Goal: Task Accomplishment & Management: Manage account settings

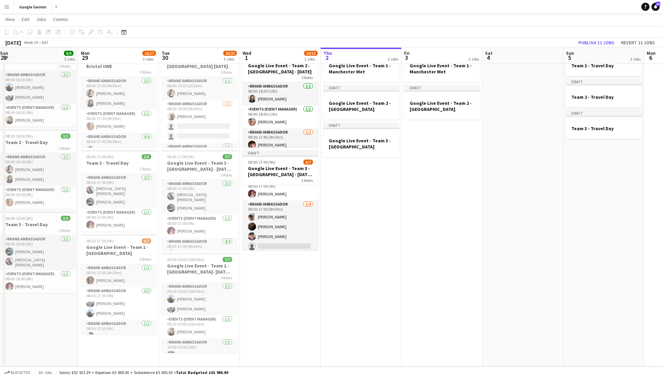
scroll to position [42, 0]
click at [6, 6] on app-icon "Menu" at bounding box center [6, 6] width 5 height 5
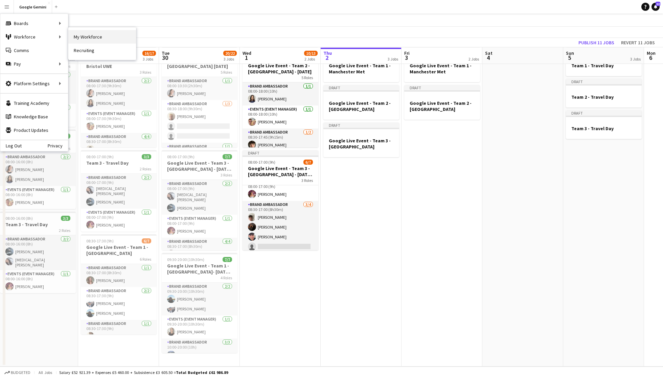
click at [82, 36] on link "My Workforce" at bounding box center [102, 37] width 68 height 14
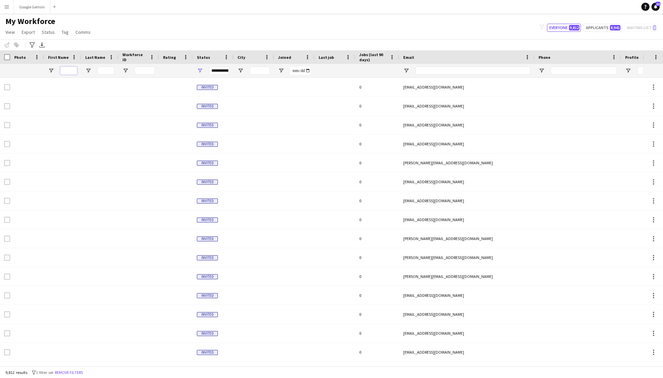
click at [76, 70] on input "First Name Filter Input" at bounding box center [68, 71] width 17 height 8
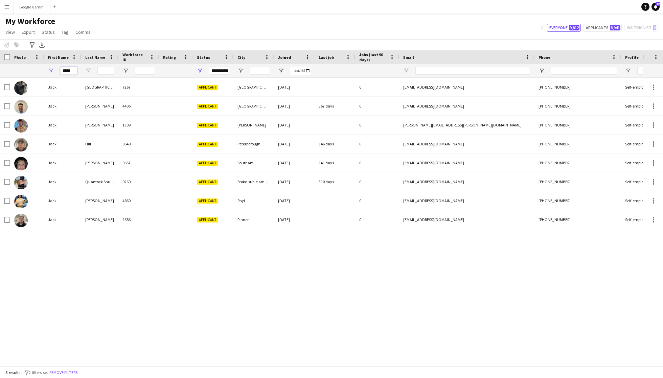
type input "****"
click at [105, 68] on input "Last Name Filter Input" at bounding box center [105, 71] width 17 height 8
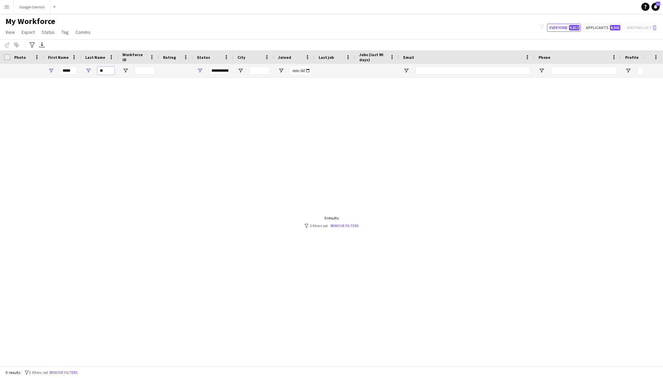
type input "*"
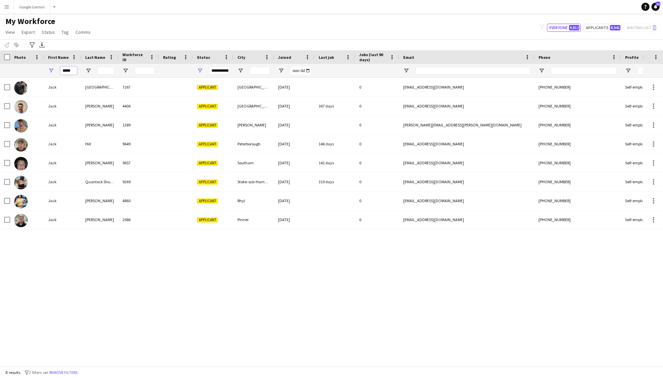
click at [74, 72] on input "****" at bounding box center [68, 71] width 17 height 8
type input "*"
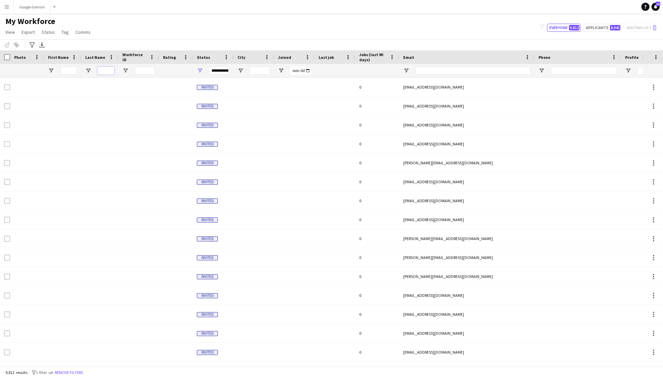
click at [113, 69] on input "Last Name Filter Input" at bounding box center [105, 71] width 17 height 8
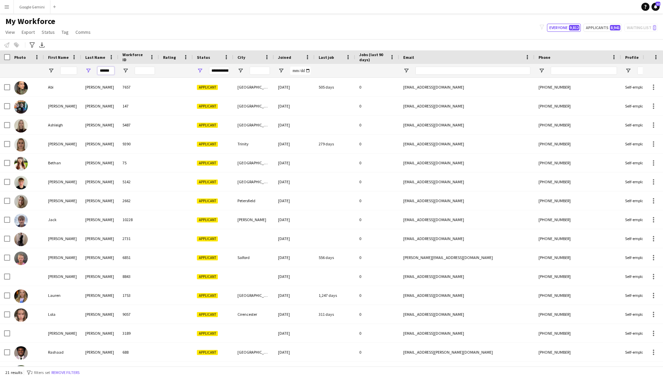
type input "******"
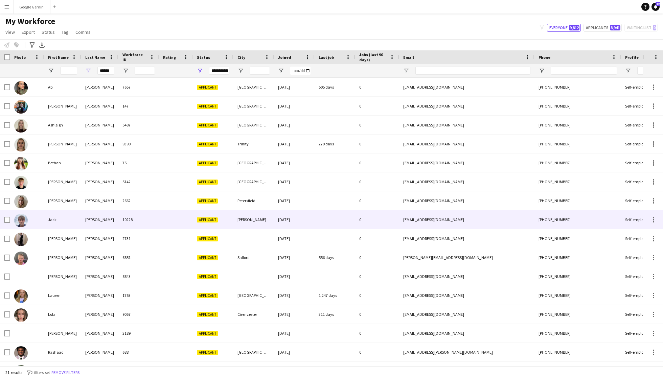
click at [113, 216] on div "[PERSON_NAME]" at bounding box center [99, 219] width 37 height 19
click at [134, 222] on div "10228" at bounding box center [138, 219] width 41 height 19
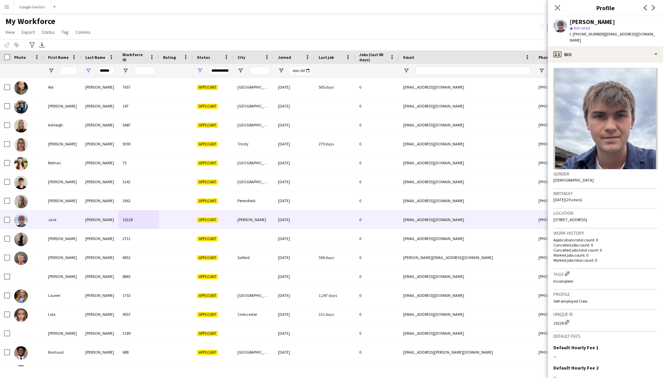
click at [636, 122] on img at bounding box center [606, 118] width 104 height 101
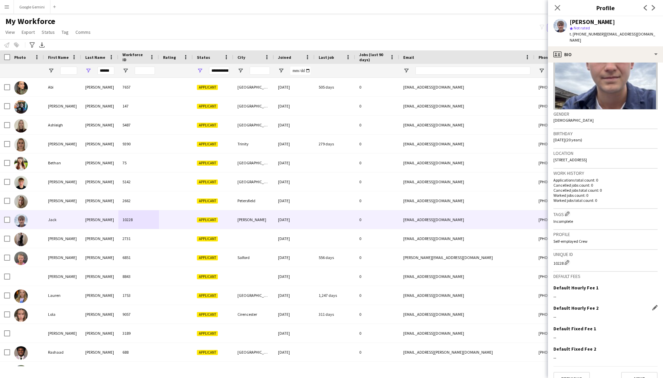
scroll to position [59, 0]
click at [636, 373] on button "Next" at bounding box center [639, 380] width 37 height 14
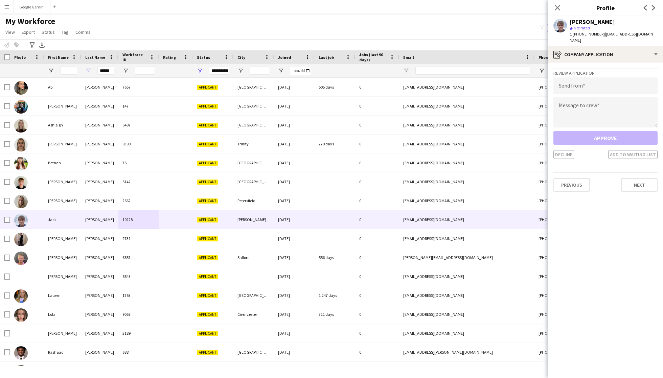
click at [561, 21] on app-user-avatar at bounding box center [561, 26] width 14 height 14
click at [556, 4] on app-icon "Close pop-in" at bounding box center [558, 8] width 10 height 10
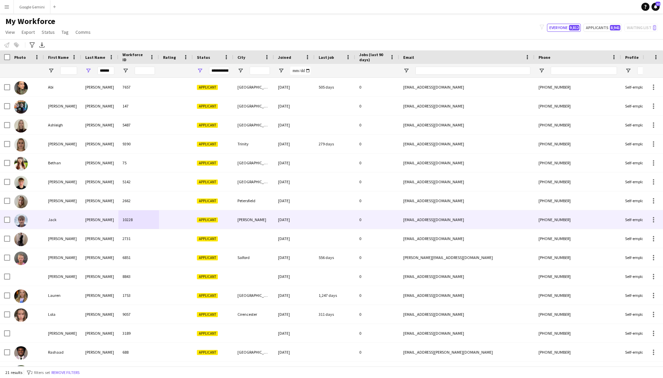
click at [400, 222] on div "[EMAIL_ADDRESS][DOMAIN_NAME]" at bounding box center [466, 219] width 135 height 19
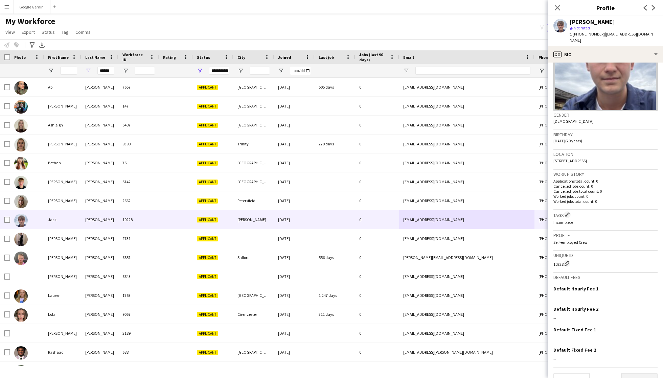
click at [639, 373] on button "Next" at bounding box center [639, 380] width 37 height 14
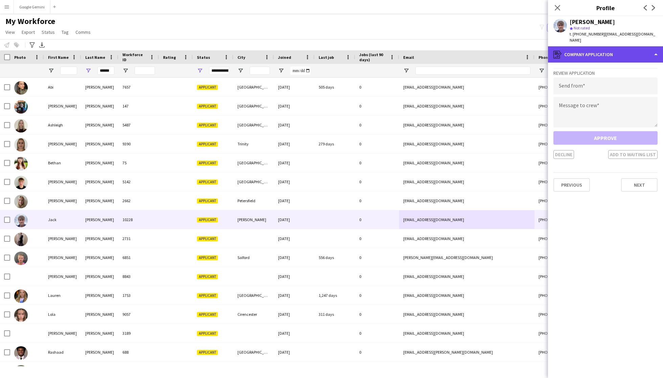
click at [592, 53] on div "register Company application" at bounding box center [605, 54] width 115 height 16
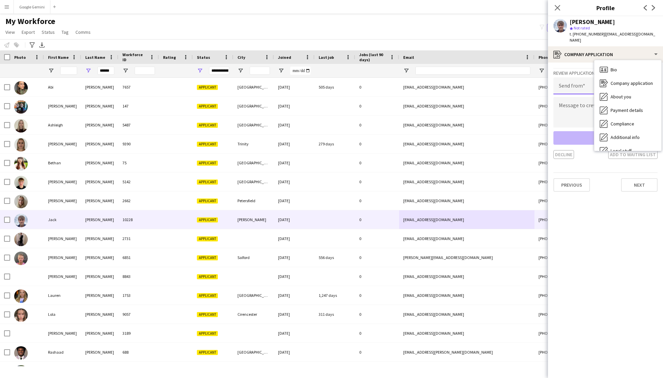
click at [578, 82] on input "email" at bounding box center [606, 85] width 104 height 17
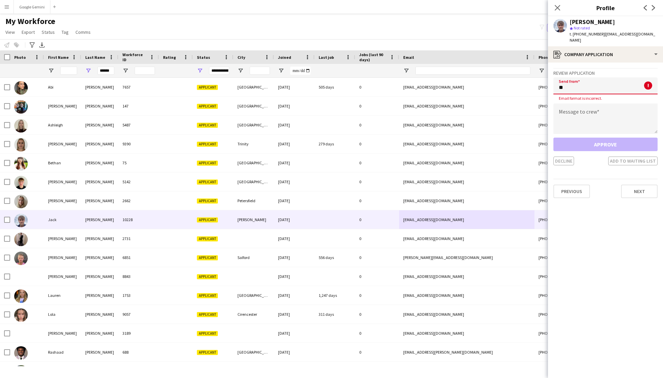
type input "*"
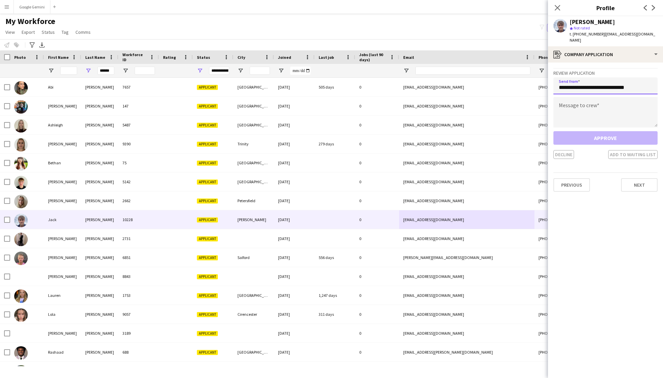
type input "**********"
click at [615, 114] on textarea at bounding box center [606, 112] width 104 height 30
type textarea "*"
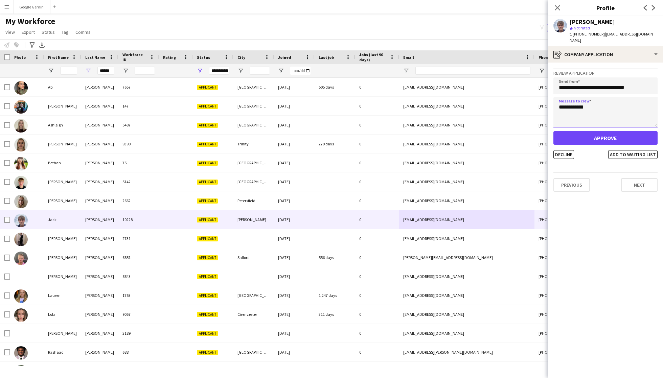
type textarea "**********"
click at [638, 131] on button "Approve" at bounding box center [606, 138] width 104 height 14
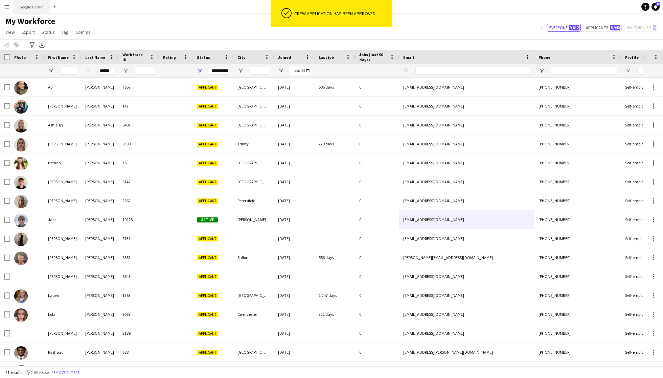
click at [43, 7] on button "Google Gemini Close" at bounding box center [32, 6] width 37 height 13
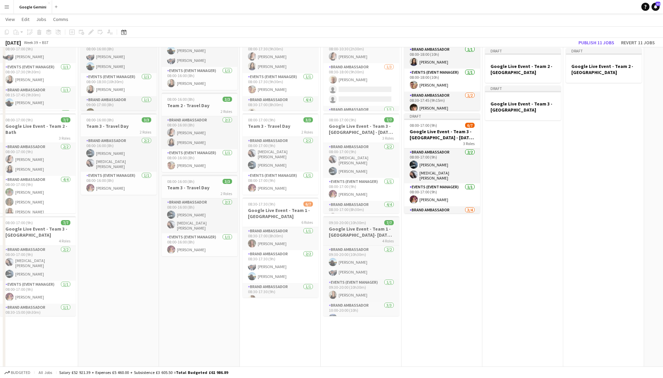
scroll to position [71, 0]
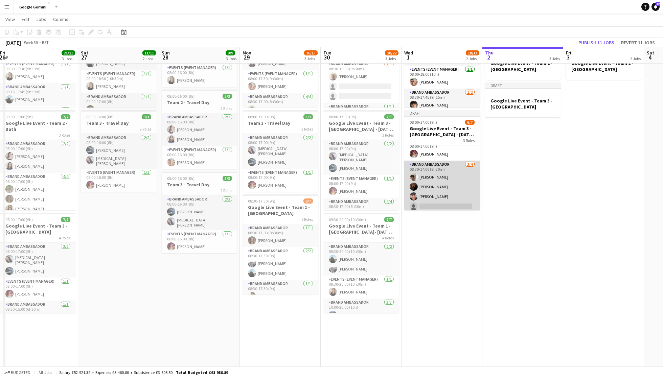
click at [428, 203] on app-card-role "Brand Ambassador [DATE] 08:30-17:00 (8h30m) [PERSON_NAME] [PERSON_NAME] [PERSON…" at bounding box center [442, 187] width 76 height 52
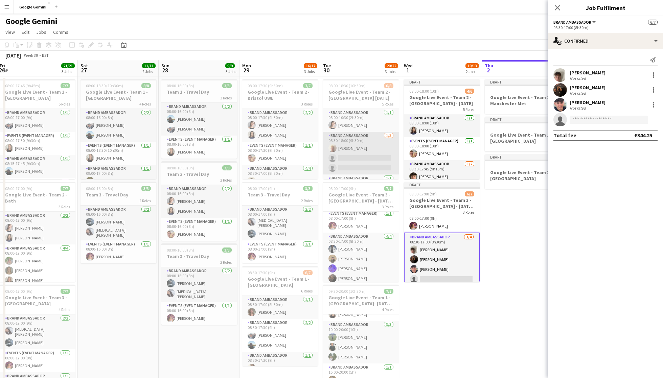
scroll to position [0, 0]
click at [359, 160] on app-card-role "Brand Ambassador [DATE] 08:30-18:00 (9h30m) [PERSON_NAME] single-neutral-action…" at bounding box center [361, 153] width 76 height 43
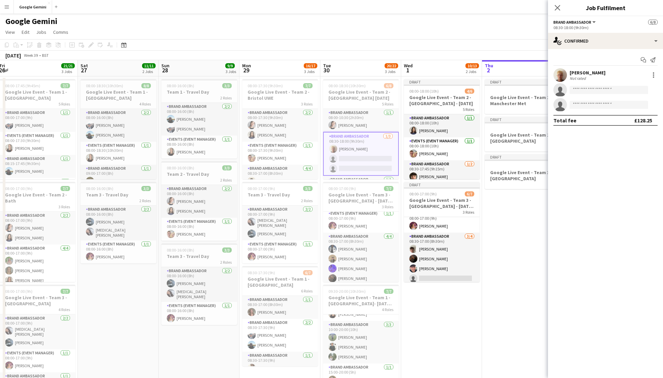
click at [600, 94] on app-invite-slot "single-neutral-actions" at bounding box center [605, 90] width 115 height 14
click at [597, 94] on app-invite-slot "single-neutral-actions" at bounding box center [605, 90] width 115 height 14
click at [594, 90] on input at bounding box center [609, 90] width 78 height 8
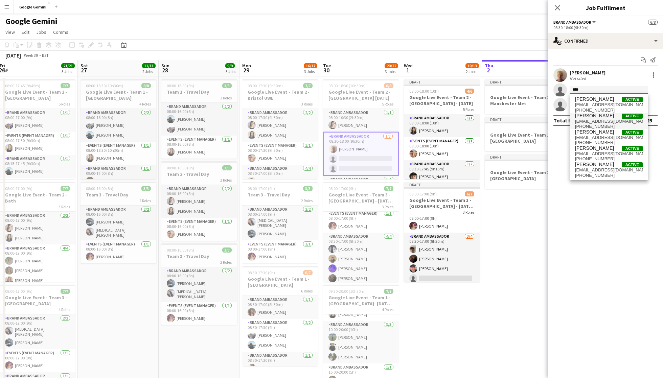
type input "****"
click at [599, 125] on span "[PHONE_NUMBER]" at bounding box center [609, 126] width 68 height 5
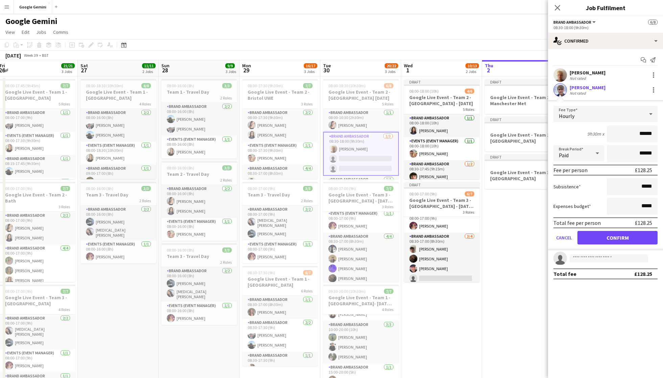
click at [605, 239] on button "Confirm" at bounding box center [618, 238] width 80 height 14
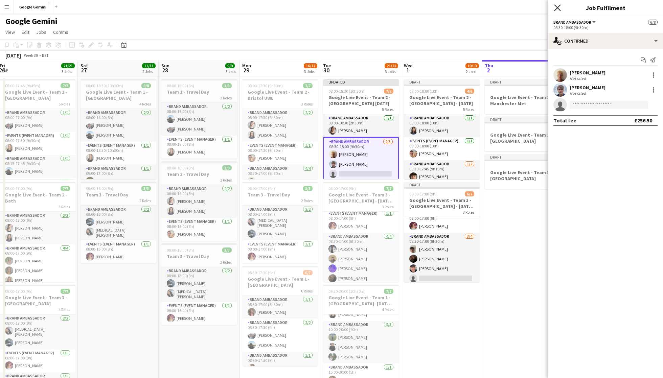
click at [558, 6] on icon "Close pop-in" at bounding box center [557, 7] width 6 height 6
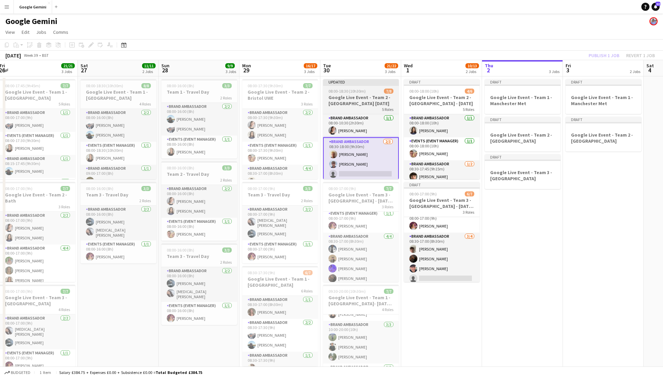
click at [376, 89] on div "08:00-18:30 (10h30m) 7/8" at bounding box center [361, 91] width 76 height 5
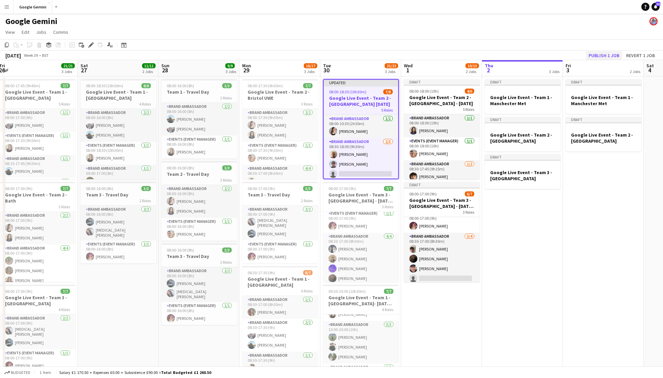
click at [597, 55] on button "Publish 1 job" at bounding box center [604, 55] width 36 height 9
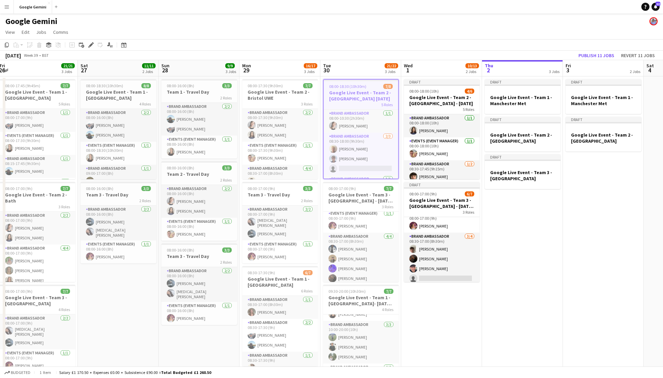
scroll to position [0, 326]
click at [440, 336] on app-date-cell "Draft 08:00-18:00 (10h) 4/6 Google Live Event - Team 2 - Imperial London - [DAT…" at bounding box center [442, 262] width 81 height 372
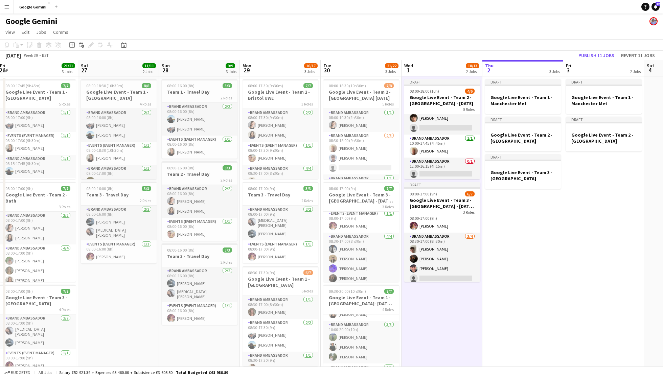
scroll to position [58, 0]
click at [454, 166] on app-card-role "Brand Ambassador 0/1 12:00-16:15 (4h15m) single-neutral-actions" at bounding box center [442, 169] width 76 height 23
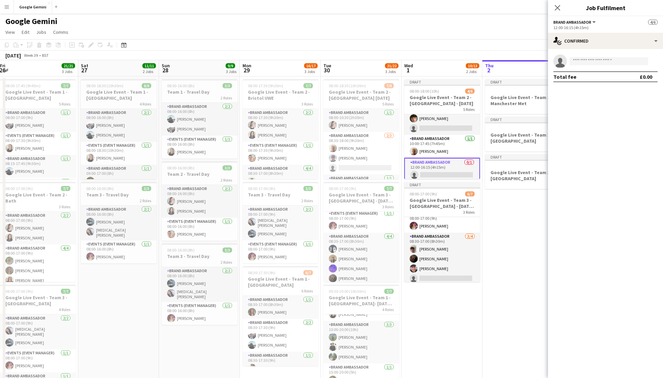
click at [520, 227] on app-date-cell "Draft Google Live Event - Team 1 - Manchester Met Draft Google Live Event - Tea…" at bounding box center [522, 262] width 81 height 372
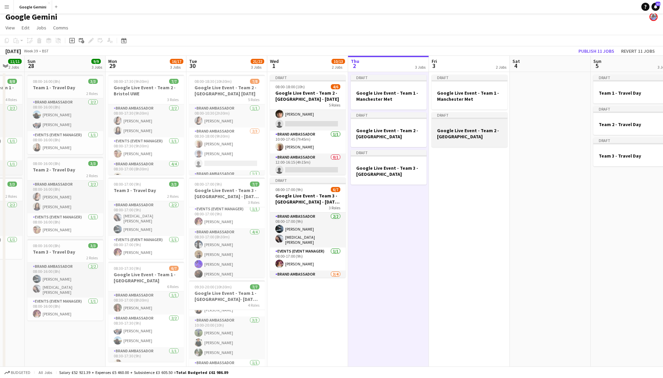
scroll to position [0, 215]
